Goal: Task Accomplishment & Management: Manage account settings

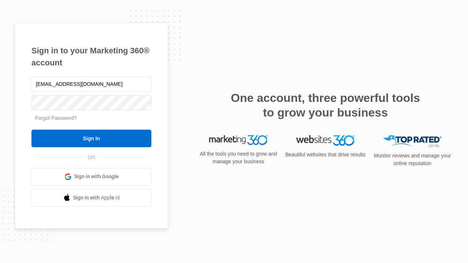
type input "dankie614@gmail.com"
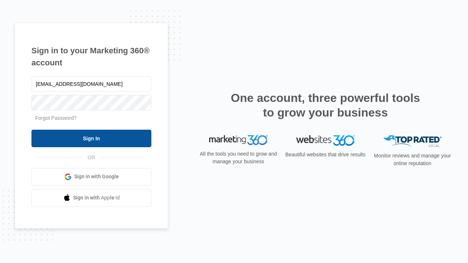
click at [91, 138] on input "Sign In" at bounding box center [91, 139] width 120 height 18
